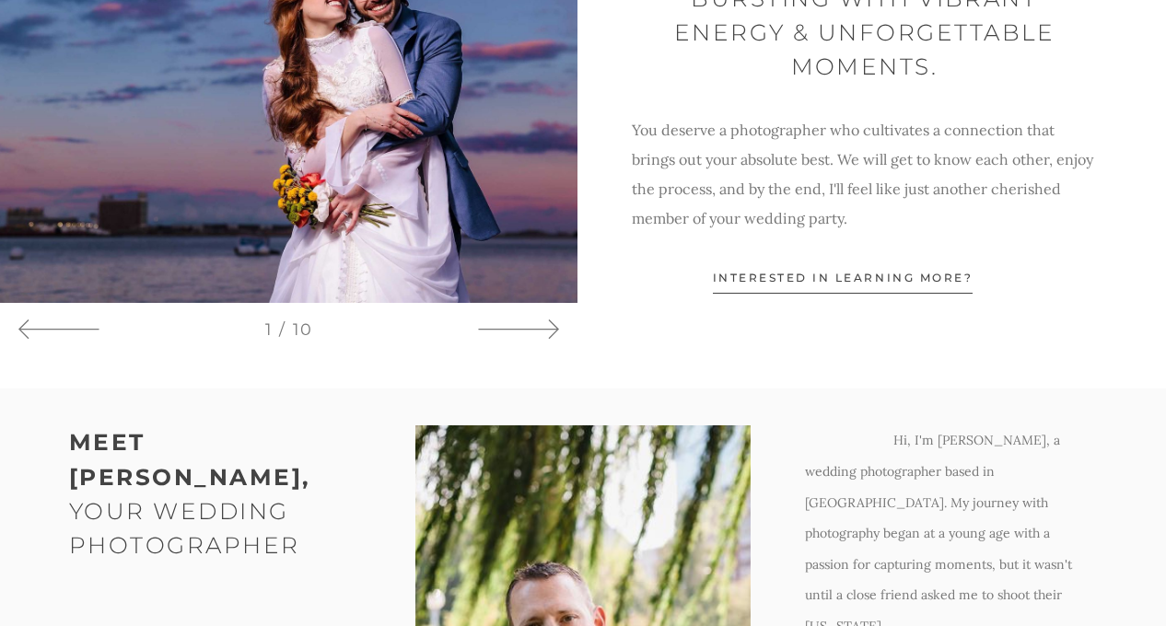
scroll to position [1285, 0]
click at [787, 286] on span "interested in learning more?" at bounding box center [843, 281] width 261 height 24
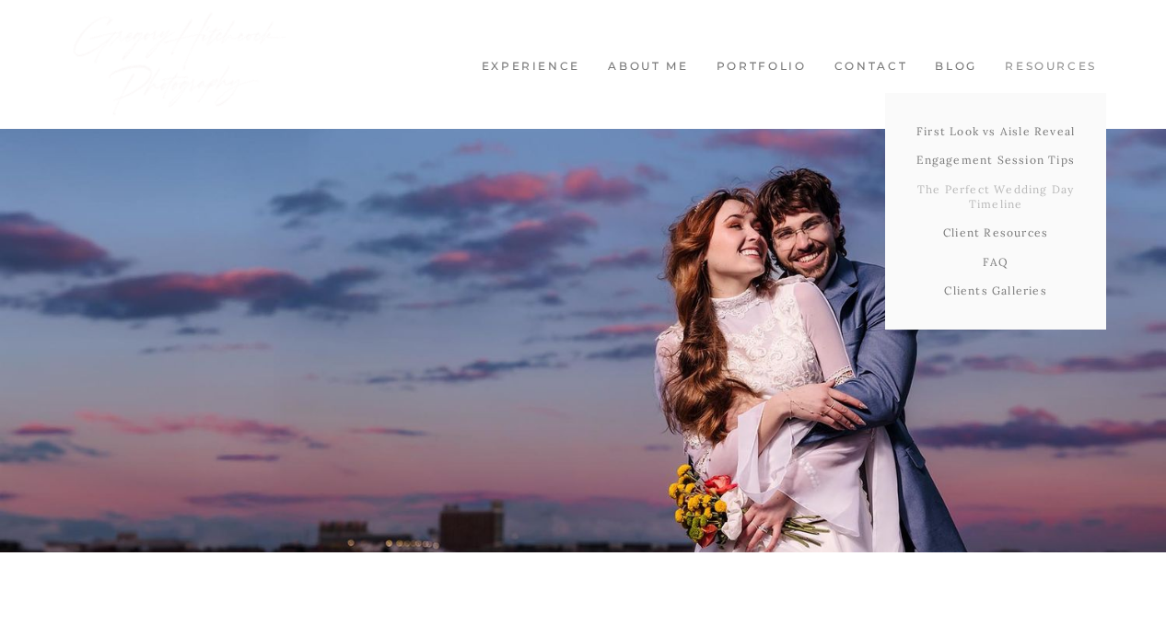
click at [990, 195] on link "The Perfect Wedding Day Timeline" at bounding box center [995, 196] width 221 height 43
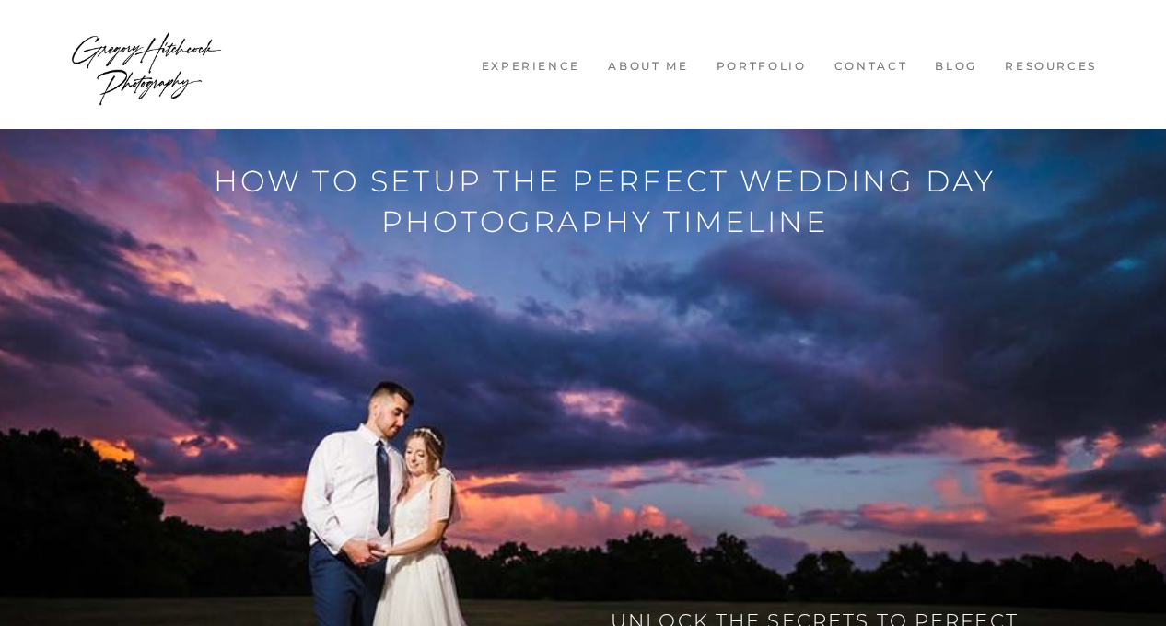
click at [555, 65] on link "Experience" at bounding box center [531, 67] width 118 height 16
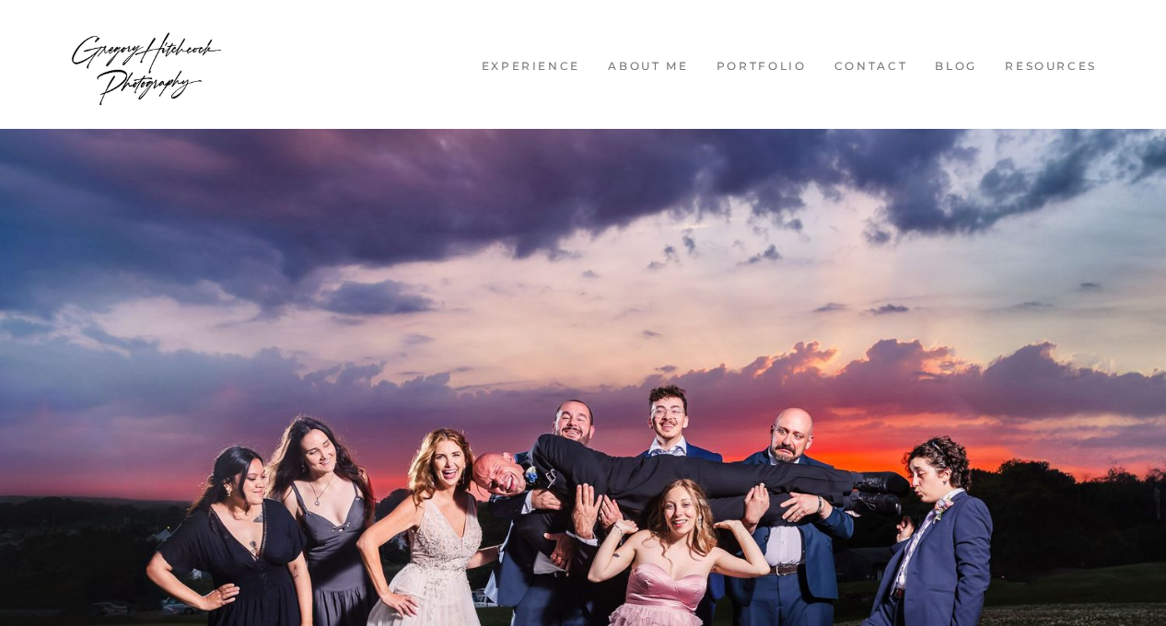
click at [618, 73] on link "About me" at bounding box center [648, 67] width 99 height 16
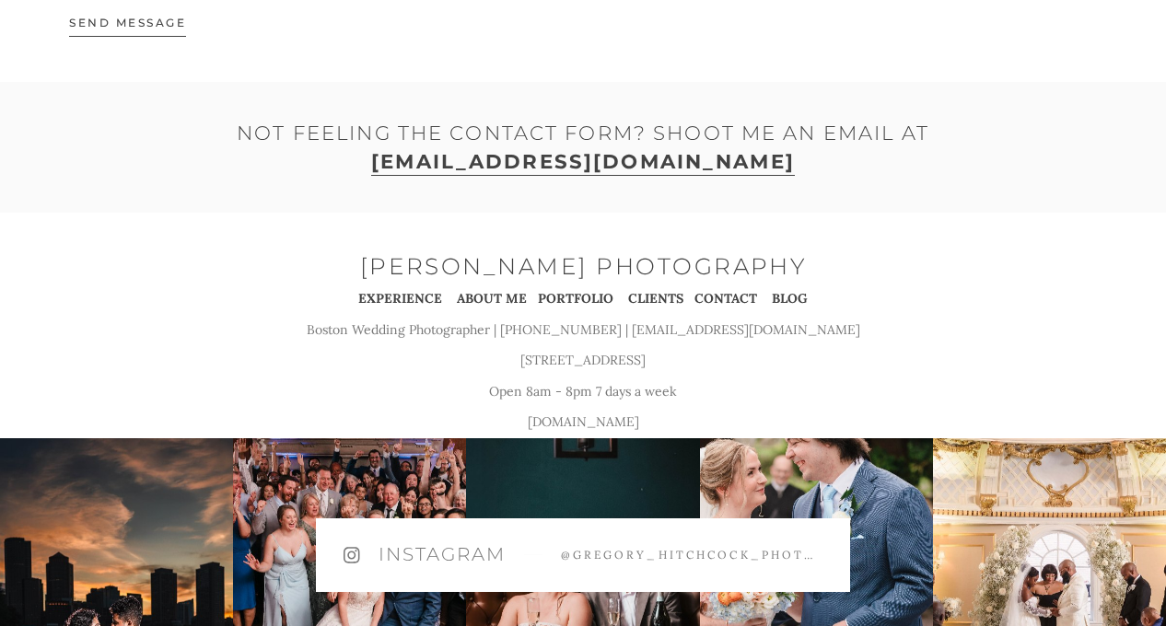
scroll to position [9957, 0]
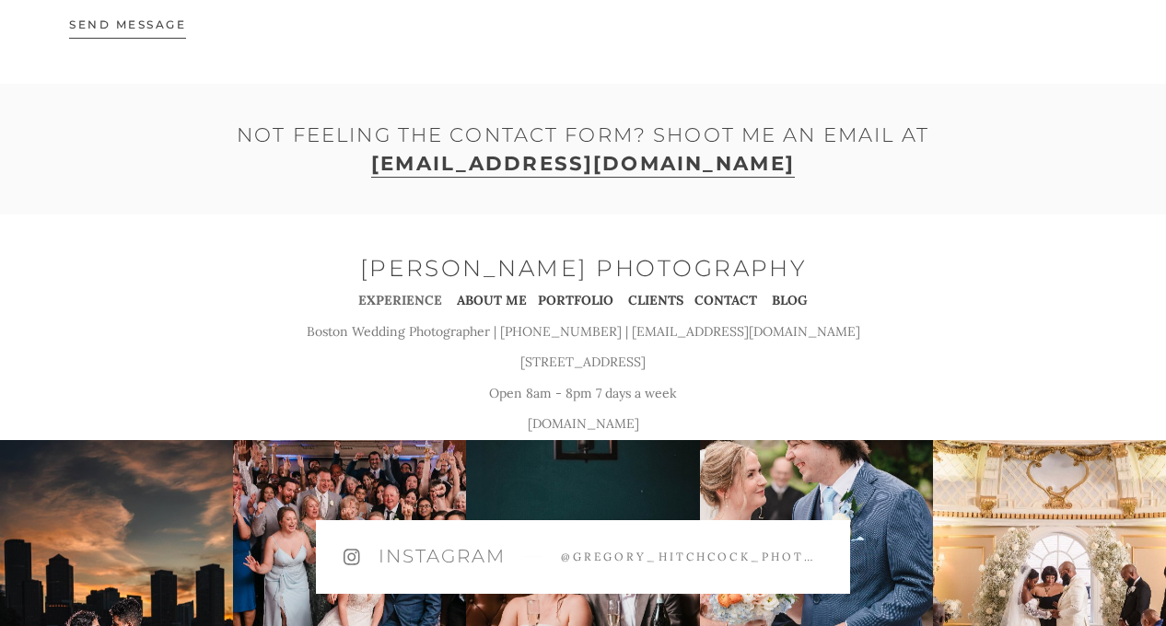
click at [421, 292] on strong "EXPERIENCE" at bounding box center [400, 300] width 84 height 17
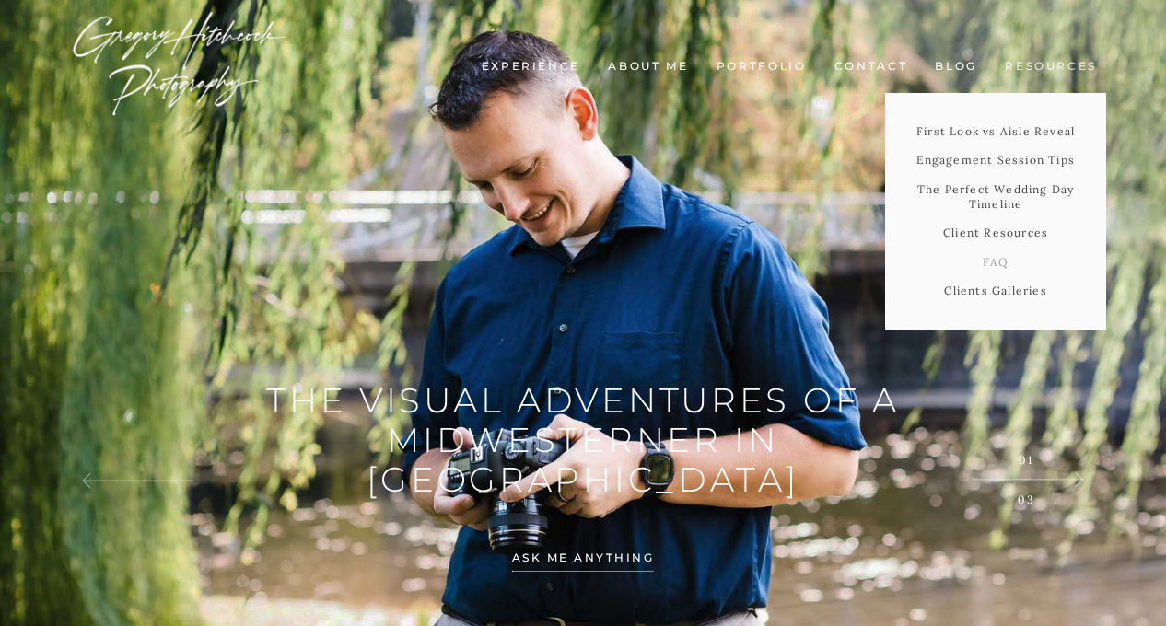
click at [980, 262] on link "FAQ" at bounding box center [995, 262] width 221 height 29
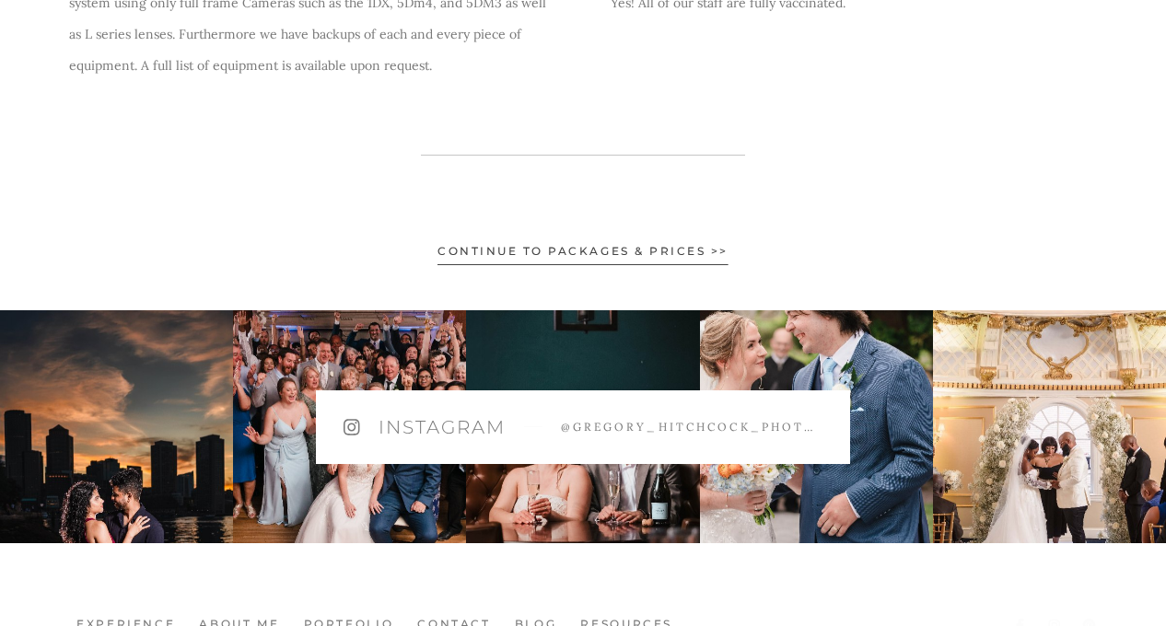
scroll to position [1575, 0]
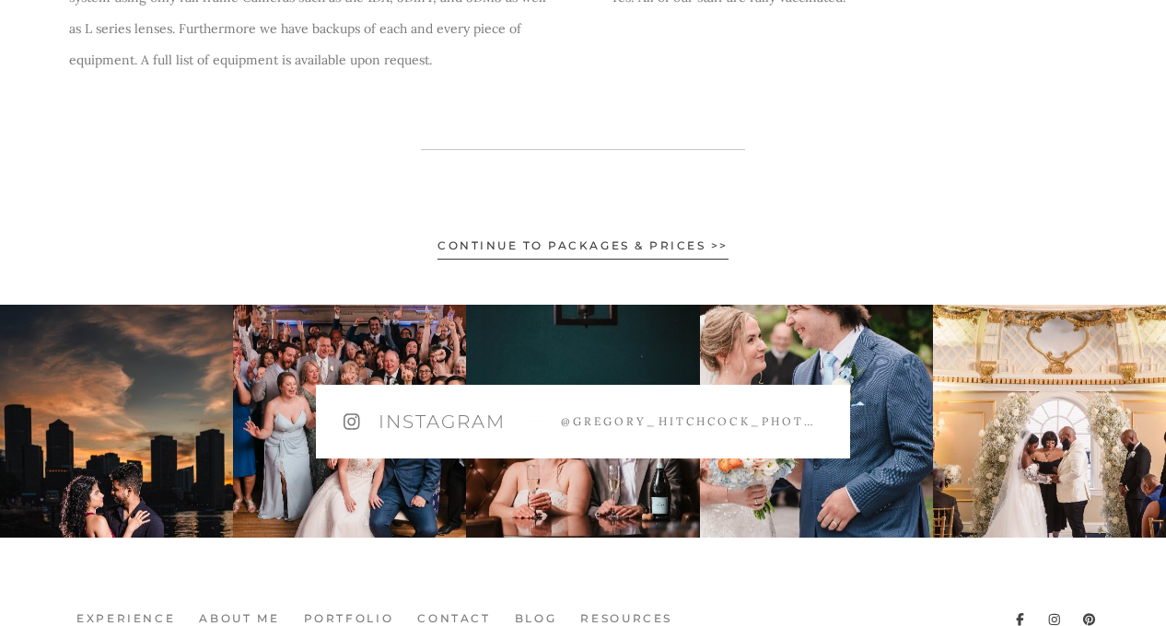
click at [678, 248] on span "Continue to Packages & Prices >>" at bounding box center [582, 249] width 291 height 21
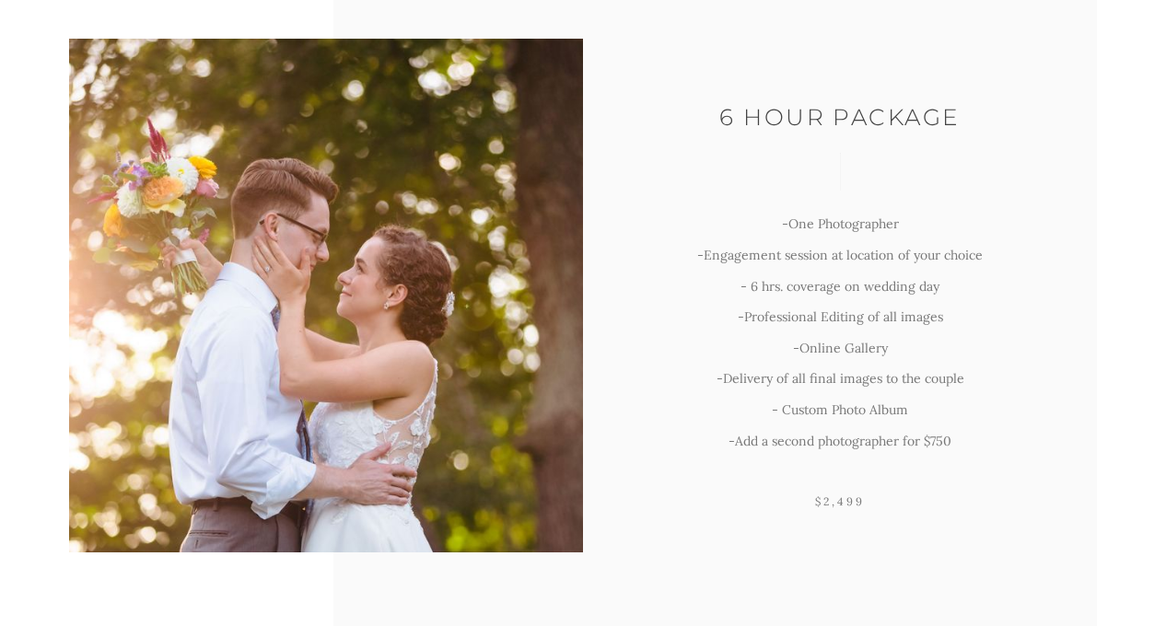
scroll to position [606, 0]
